Goal: Task Accomplishment & Management: Use online tool/utility

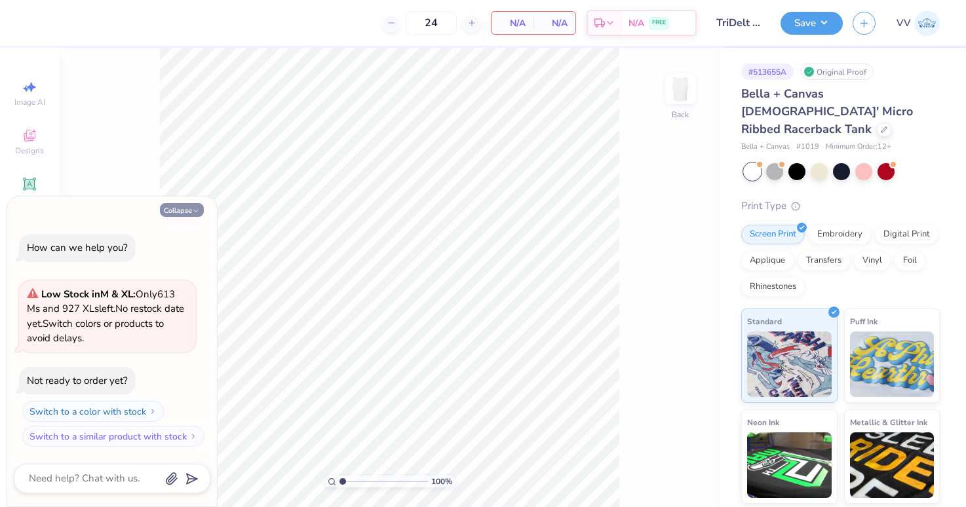
type textarea "x"
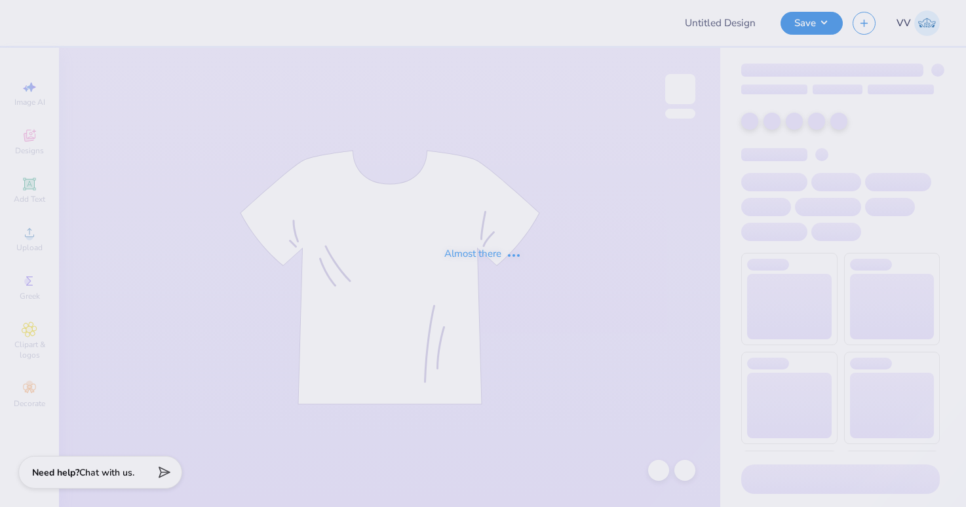
type input "TriDelt Recruitment Tank Fall 2025"
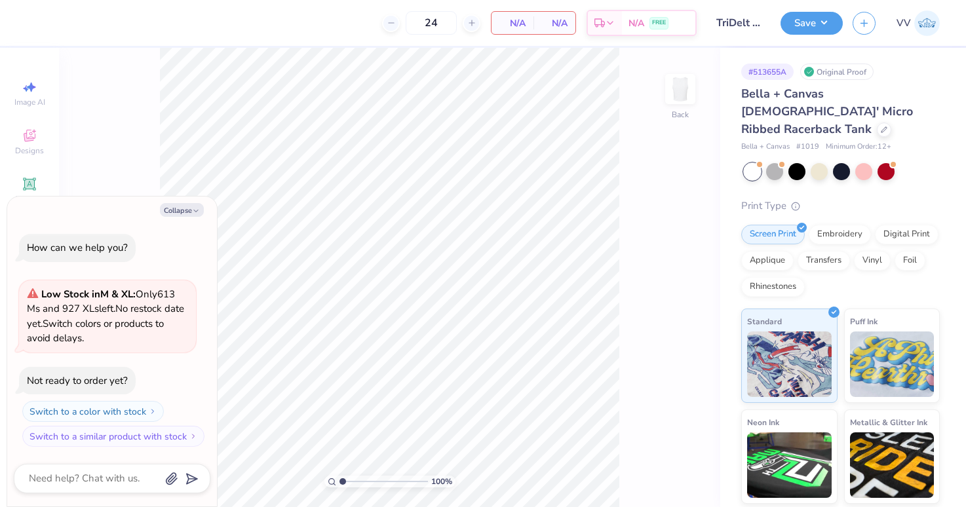
drag, startPoint x: 180, startPoint y: 211, endPoint x: 0, endPoint y: 262, distance: 187.4
click at [180, 211] on button "Collapse" at bounding box center [182, 210] width 44 height 14
type textarea "x"
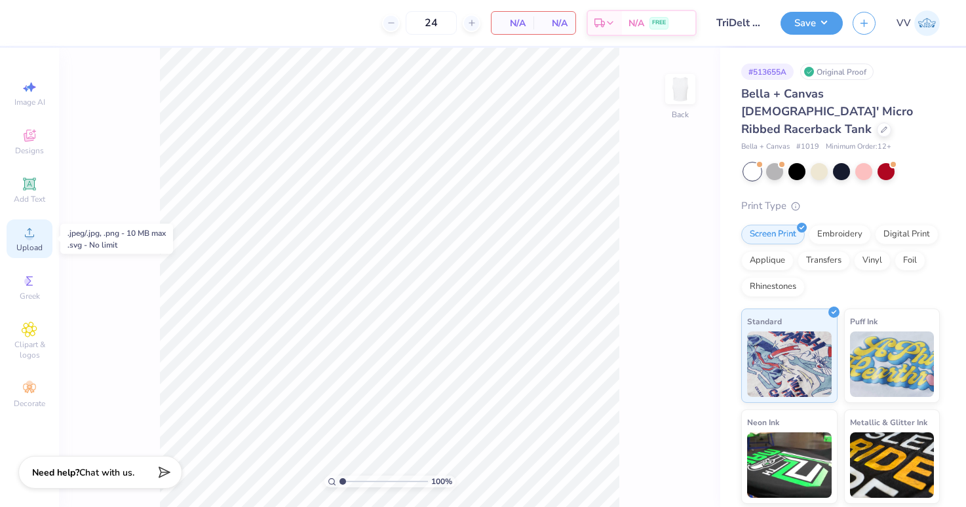
click at [41, 231] on div "Upload" at bounding box center [30, 239] width 46 height 39
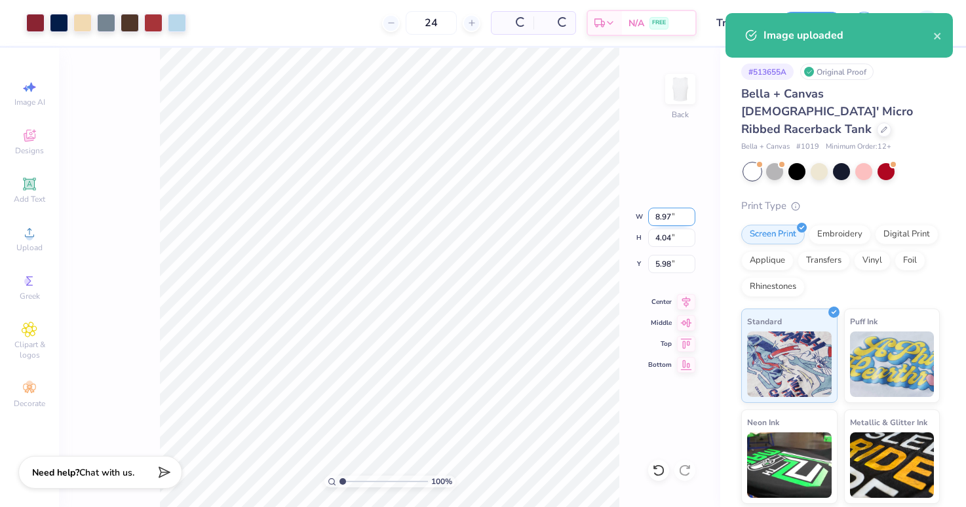
click at [666, 220] on input "8.97" at bounding box center [671, 217] width 47 height 18
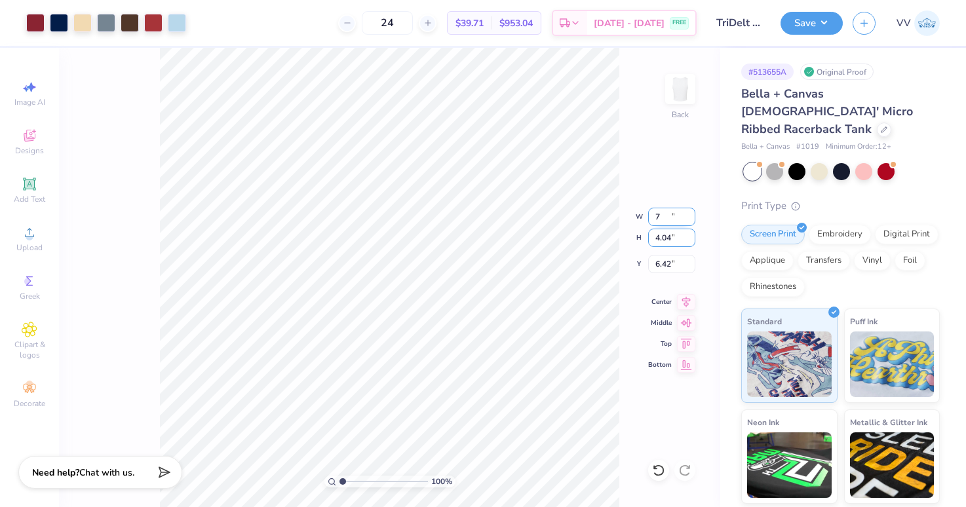
type input "7.00"
type input "3.16"
click at [667, 219] on input "7.00" at bounding box center [671, 217] width 47 height 18
click at [665, 262] on input "3.00" at bounding box center [671, 264] width 47 height 18
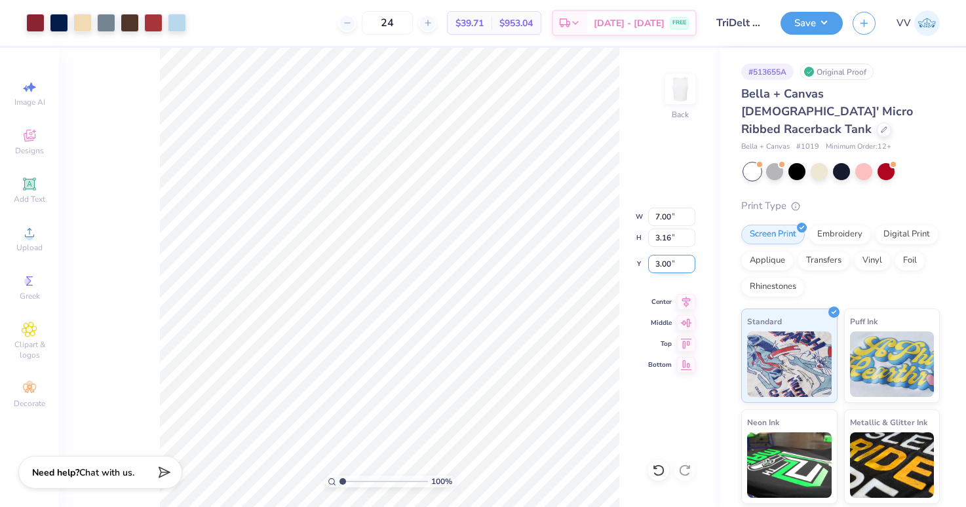
click at [664, 262] on input "3.00" at bounding box center [671, 264] width 47 height 18
type input "2.00"
click at [666, 258] on input "2.00" at bounding box center [671, 264] width 47 height 18
type input "2.50"
click at [829, 18] on button "Save" at bounding box center [812, 21] width 62 height 23
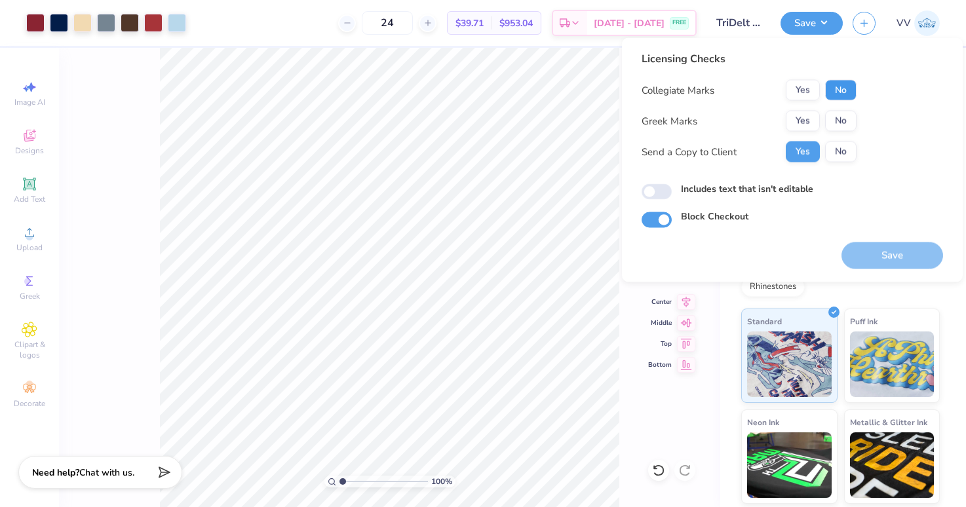
click at [839, 80] on button "No" at bounding box center [840, 90] width 31 height 21
click at [806, 114] on button "Yes" at bounding box center [803, 121] width 34 height 21
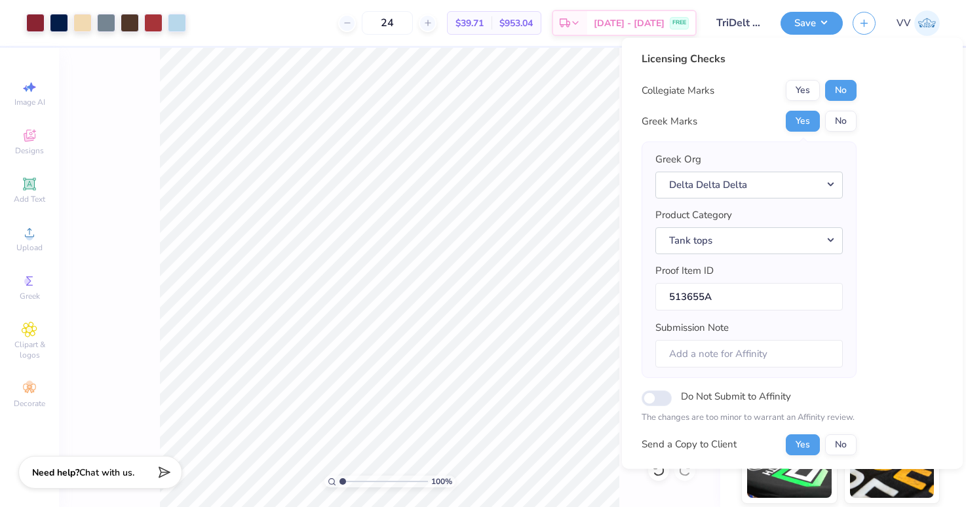
scroll to position [106, 0]
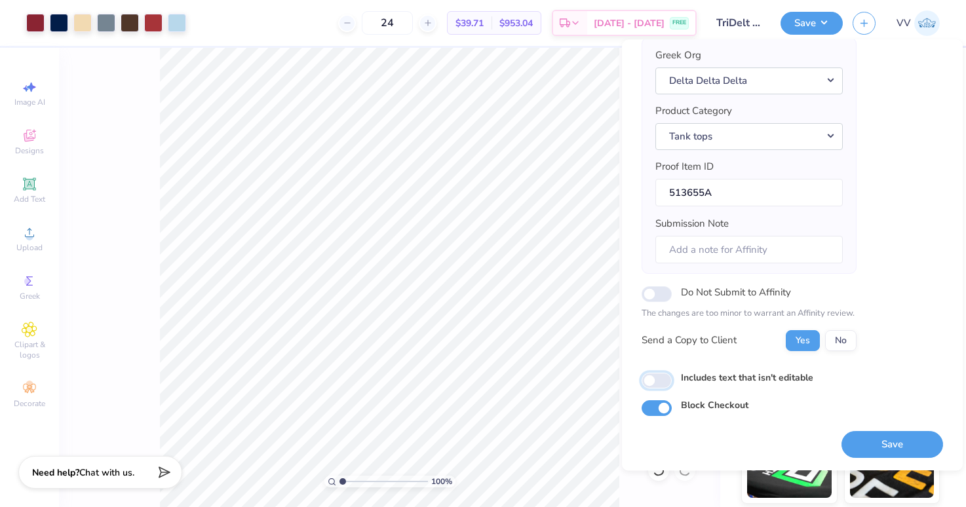
click at [650, 373] on input "Includes text that isn't editable" at bounding box center [657, 381] width 30 height 16
checkbox input "true"
click at [862, 438] on button "Save" at bounding box center [893, 444] width 102 height 27
